Goal: Information Seeking & Learning: Learn about a topic

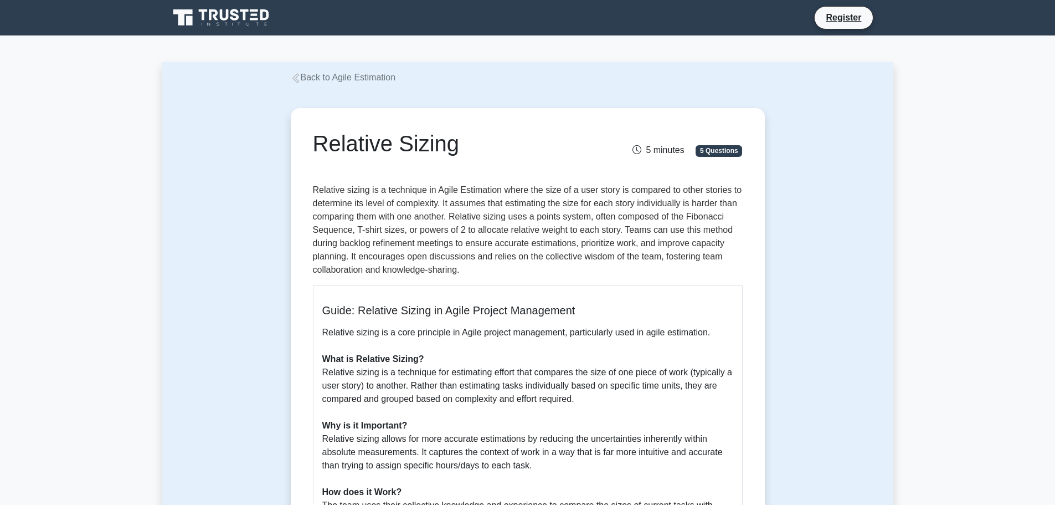
click at [571, 194] on p "Relative sizing is a technique in Agile Estimation where the size of a user sto…" at bounding box center [528, 229] width 430 height 93
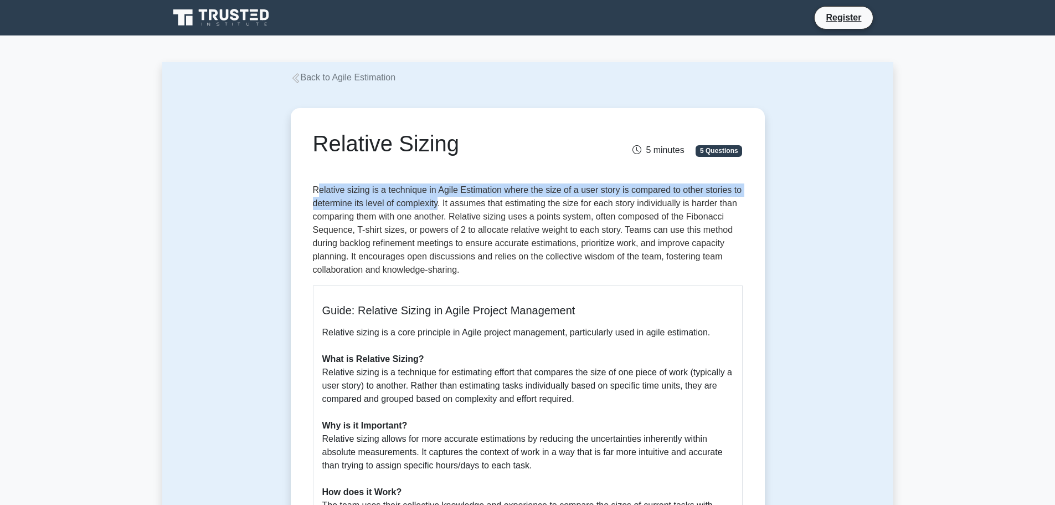
drag, startPoint x: 318, startPoint y: 190, endPoint x: 440, endPoint y: 206, distance: 123.4
click at [440, 206] on p "Relative sizing is a technique in Agile Estimation where the size of a user sto…" at bounding box center [528, 229] width 430 height 93
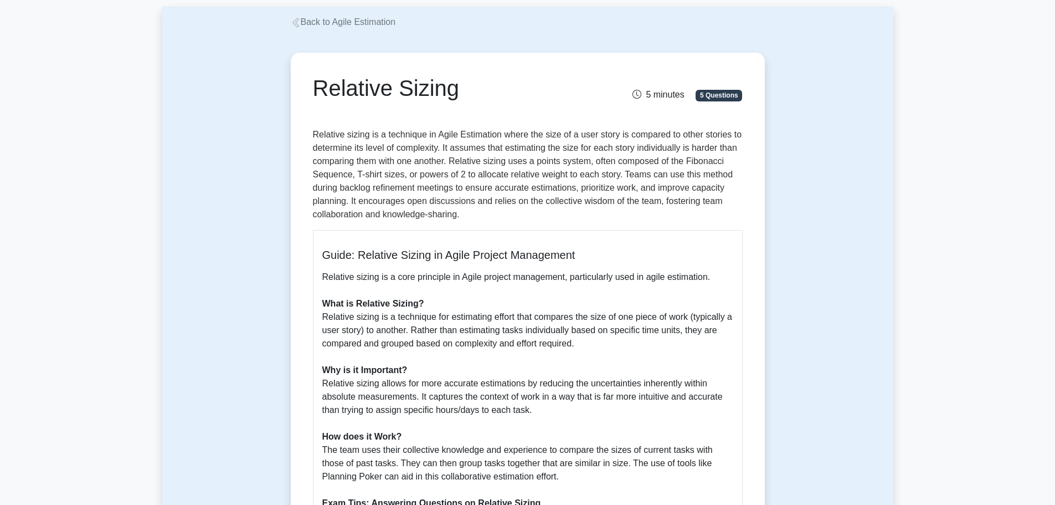
click at [492, 147] on p "Relative sizing is a technique in Agile Estimation where the size of a user sto…" at bounding box center [528, 174] width 430 height 93
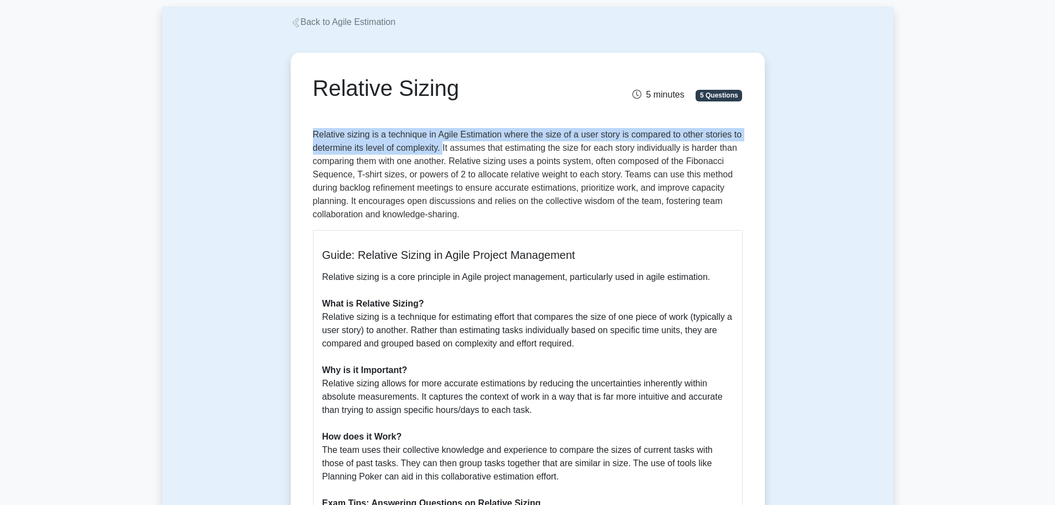
drag, startPoint x: 315, startPoint y: 135, endPoint x: 443, endPoint y: 148, distance: 129.2
click at [443, 148] on p "Relative sizing is a technique in Agile Estimation where the size of a user sto…" at bounding box center [528, 174] width 430 height 93
click at [506, 138] on p "Relative sizing is a technique in Agile Estimation where the size of a user sto…" at bounding box center [528, 174] width 430 height 93
drag, startPoint x: 439, startPoint y: 150, endPoint x: 312, endPoint y: 137, distance: 127.5
click at [313, 137] on p "Relative sizing is a technique in Agile Estimation where the size of a user sto…" at bounding box center [528, 174] width 430 height 93
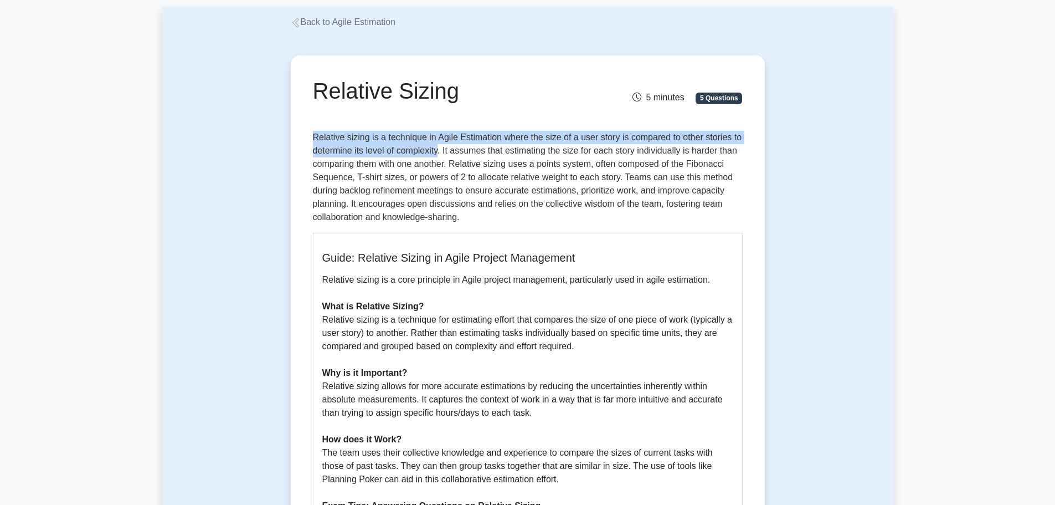
copy p "Relative sizing is a technique in Agile Estimation where the size of a user sto…"
